Goal: Complete application form

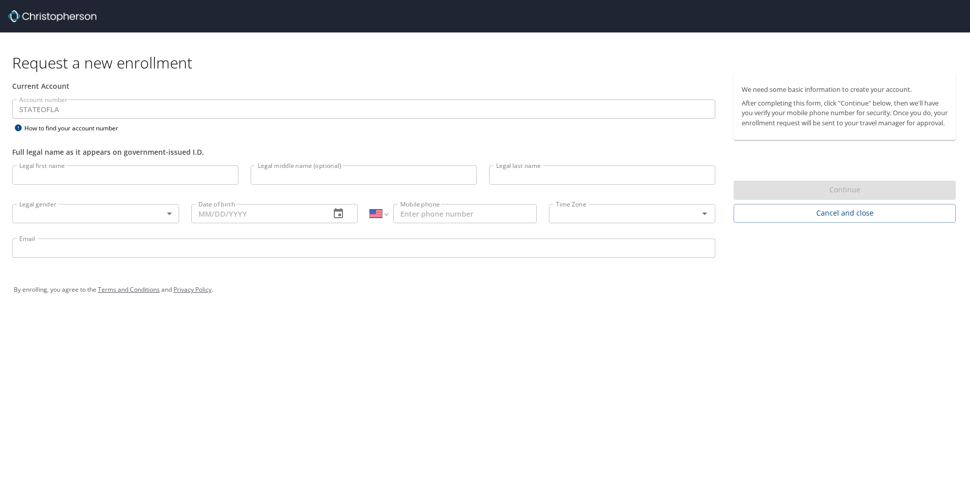
select select "US"
click at [171, 184] on input "Legal first name" at bounding box center [125, 174] width 226 height 19
type input "[PERSON_NAME]"
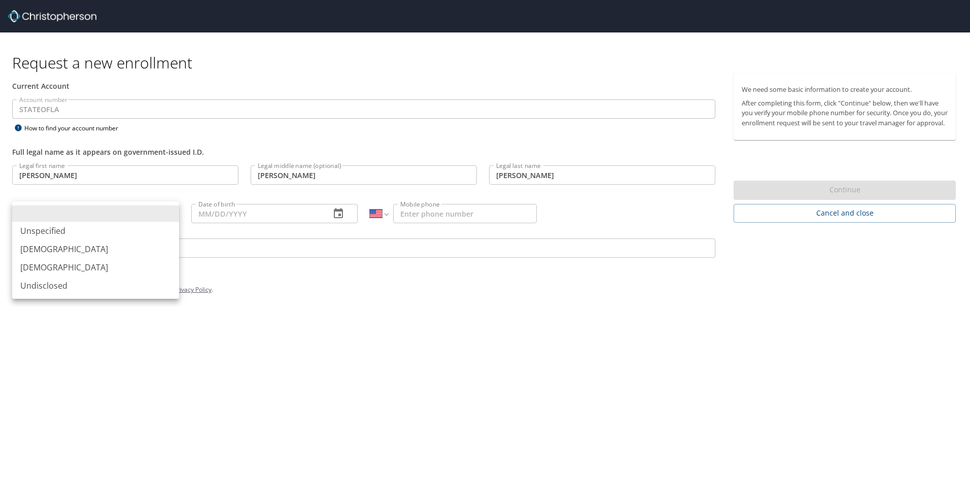
click at [146, 208] on body "Request a new enrollment Current Account Account number STATEOFLA Account numbe…" at bounding box center [485, 242] width 970 height 484
click at [61, 247] on li "[DEMOGRAPHIC_DATA]" at bounding box center [95, 249] width 167 height 18
type input "[DEMOGRAPHIC_DATA]"
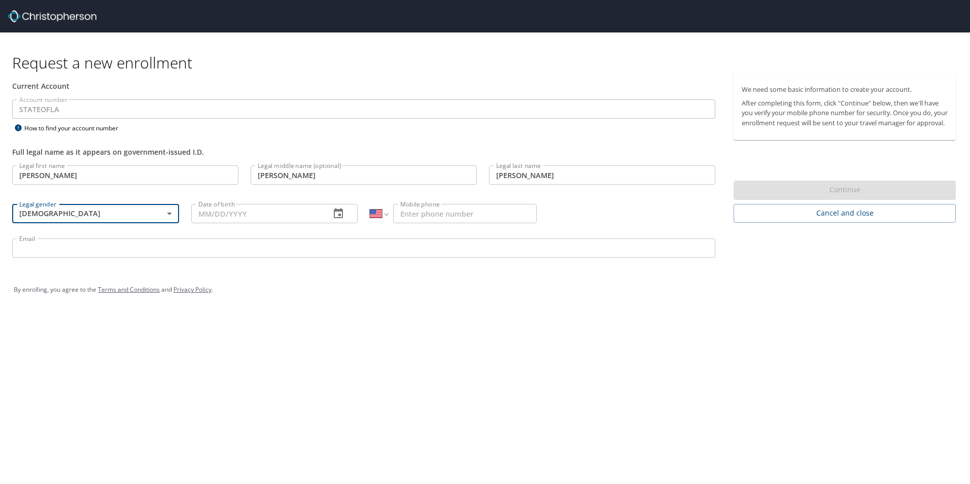
click at [232, 216] on input "Date of birth" at bounding box center [256, 213] width 131 height 19
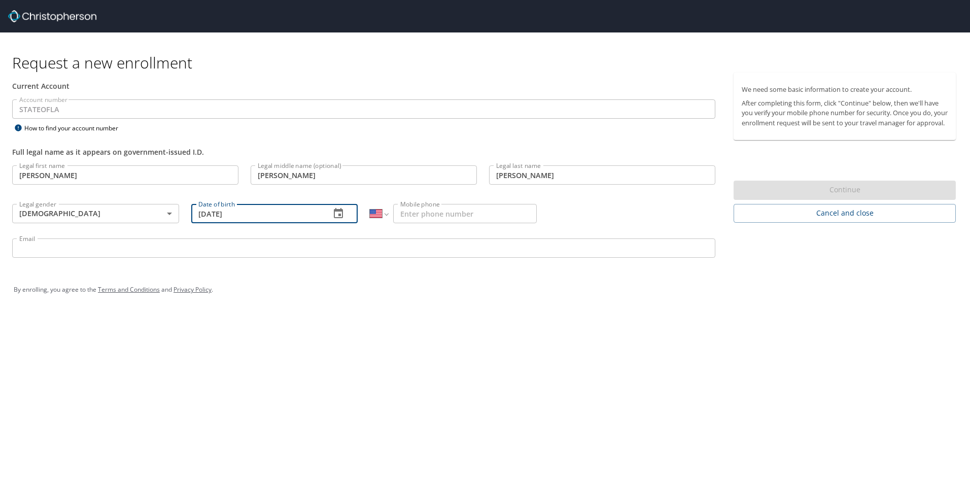
type input "[DATE]"
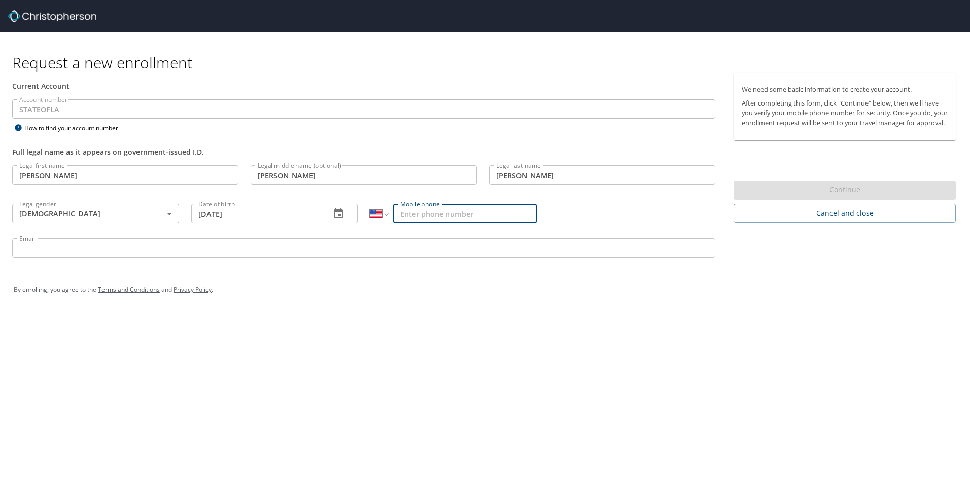
click at [454, 212] on input "Mobile phone" at bounding box center [465, 213] width 144 height 19
type input "[PHONE_NUMBER]"
type input "[PERSON_NAME][EMAIL_ADDRESS][PERSON_NAME][DOMAIN_NAME]"
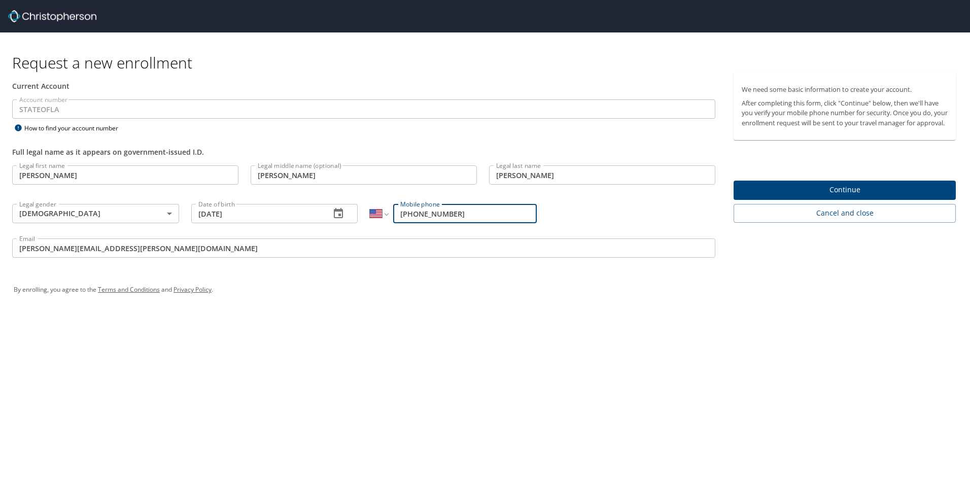
click at [216, 295] on div "By enrolling, you agree to the Terms and Conditions and Privacy Policy ." at bounding box center [485, 289] width 943 height 25
click at [767, 196] on span "Continue" at bounding box center [845, 190] width 206 height 13
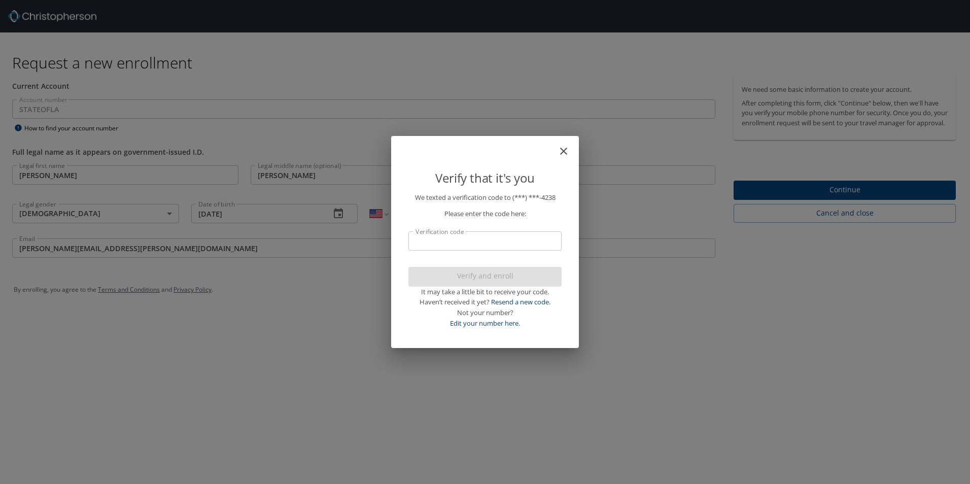
click at [489, 244] on input "Verification code" at bounding box center [485, 240] width 153 height 19
type input "037596"
